Goal: Find specific page/section: Find specific page/section

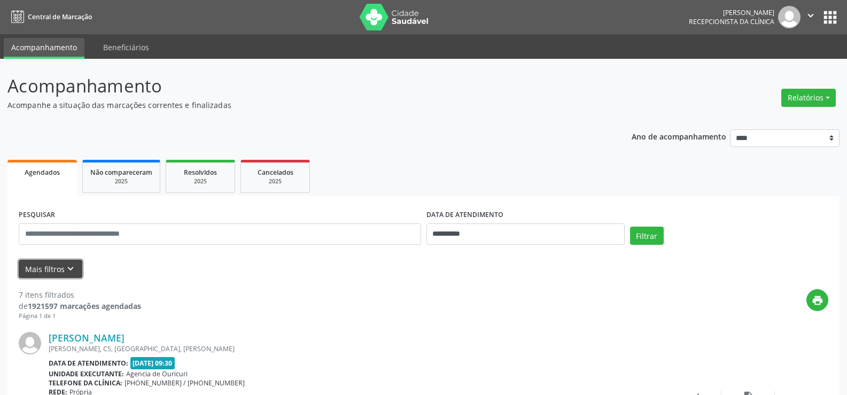
click at [56, 272] on button "Mais filtros keyboard_arrow_down" at bounding box center [51, 269] width 64 height 19
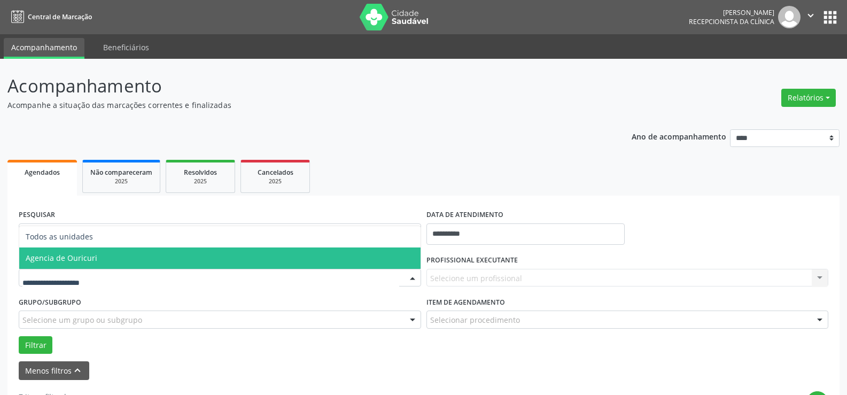
click at [80, 257] on span "Agencia de Ouricuri" at bounding box center [62, 258] width 72 height 10
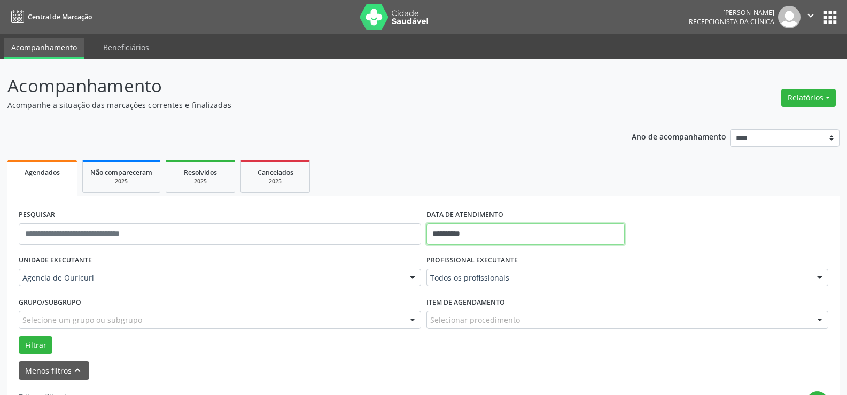
click at [557, 234] on input "**********" at bounding box center [525, 233] width 198 height 21
click at [465, 143] on span "15" at bounding box center [461, 147] width 21 height 21
type input "**********"
click at [465, 143] on span "15" at bounding box center [461, 147] width 21 height 21
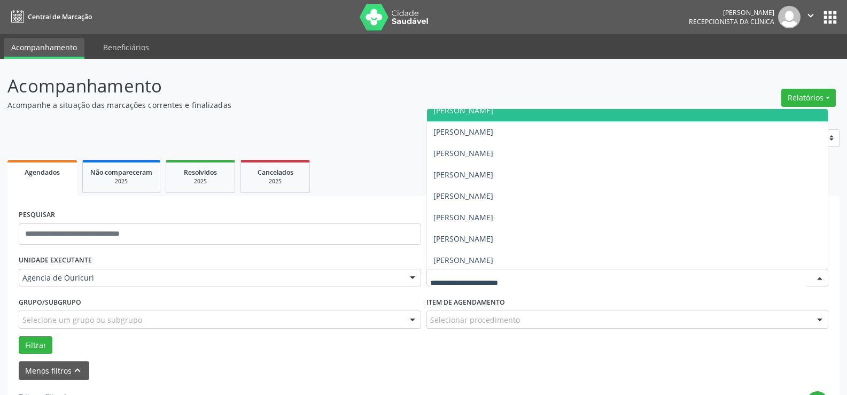
scroll to position [225, 0]
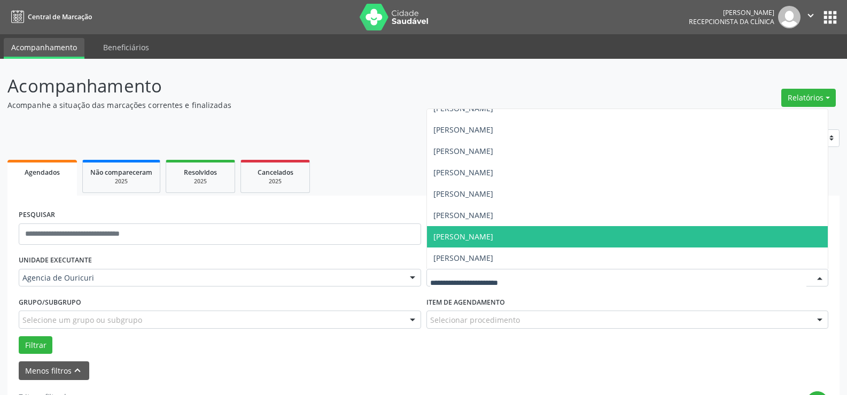
click at [563, 240] on span "[PERSON_NAME]" at bounding box center [627, 236] width 401 height 21
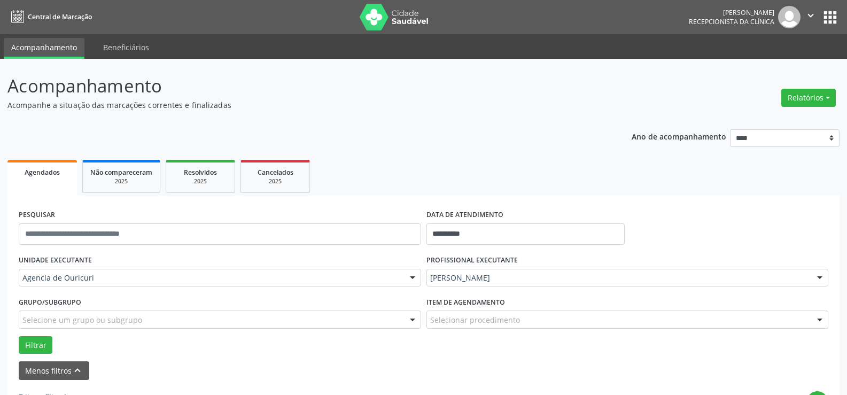
click at [527, 316] on div "Selecionar procedimento" at bounding box center [627, 319] width 402 height 18
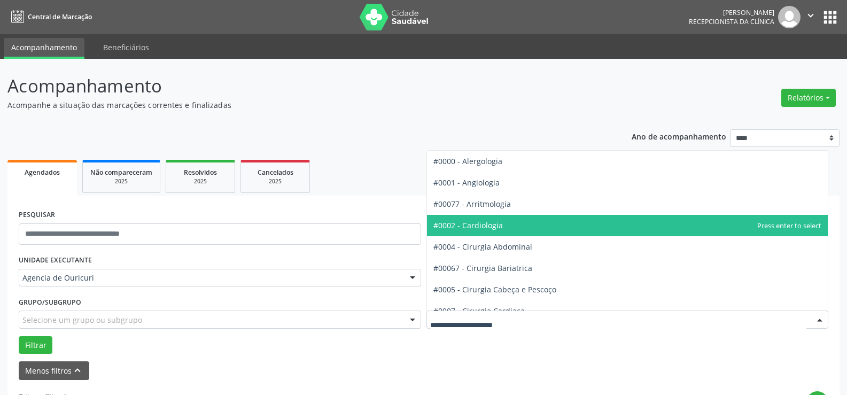
click at [499, 218] on span "#0002 - Cardiologia" at bounding box center [627, 225] width 401 height 21
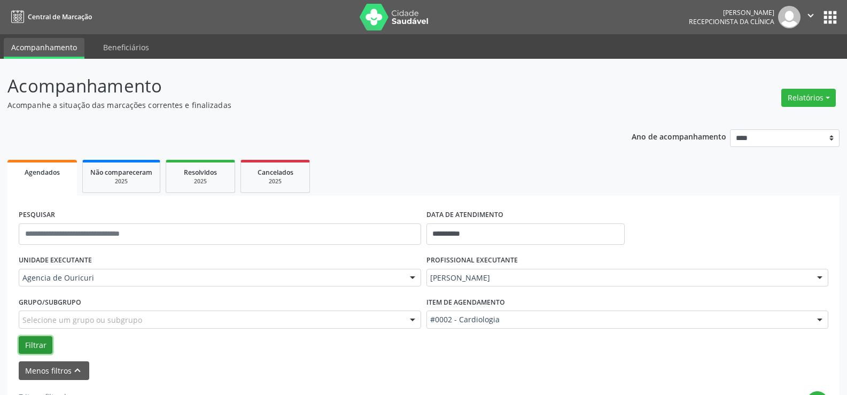
click at [48, 341] on button "Filtrar" at bounding box center [36, 345] width 34 height 18
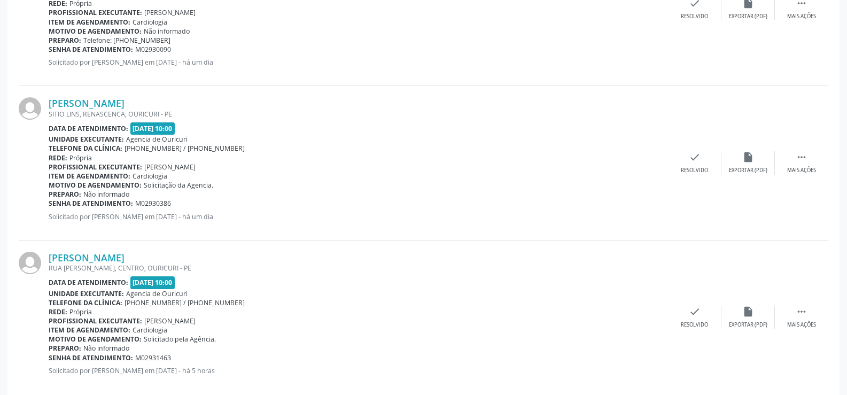
scroll to position [1586, 0]
